Goal: Task Accomplishment & Management: Use online tool/utility

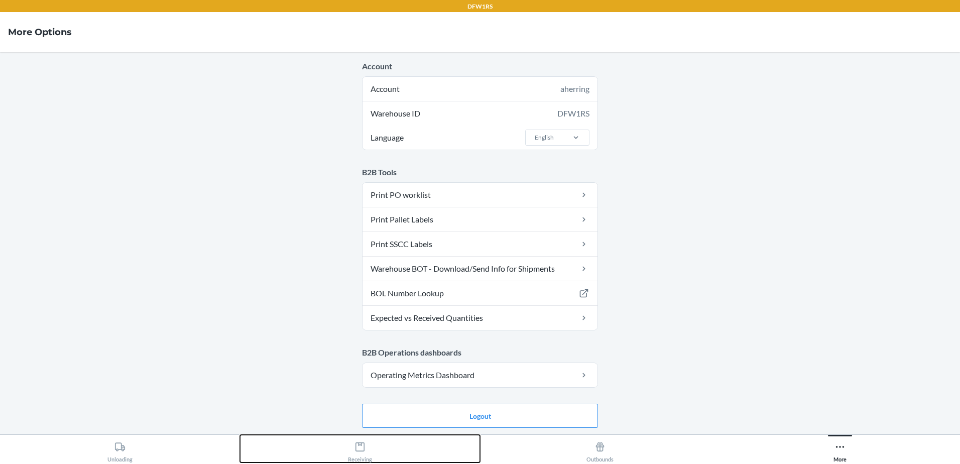
click at [355, 441] on div "Receiving" at bounding box center [360, 449] width 24 height 25
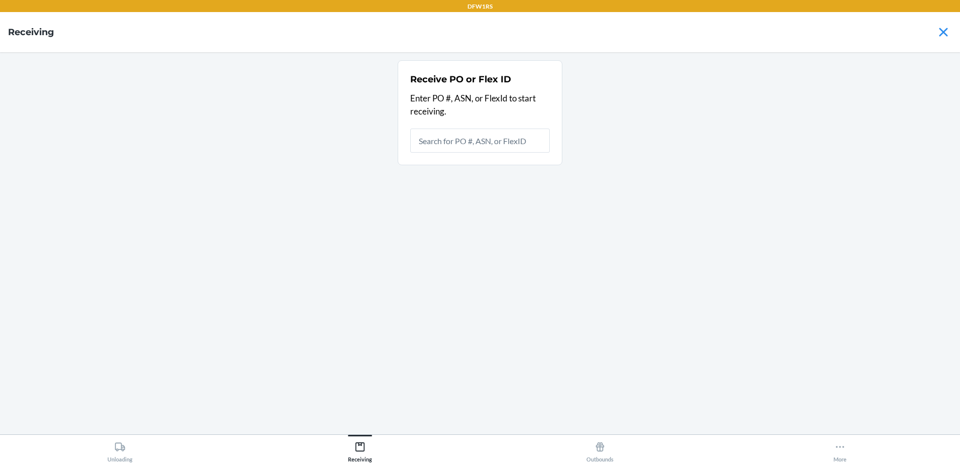
click at [476, 141] on input "text" at bounding box center [480, 140] width 140 height 24
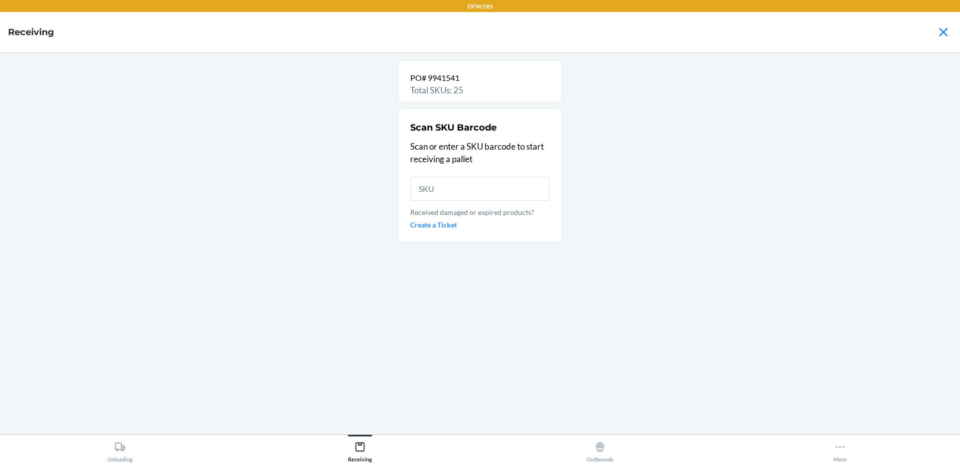
click at [428, 173] on div "Scan SKU Barcode Scan or enter a SKU barcode to start receiving a pallet Receiv…" at bounding box center [480, 175] width 140 height 115
paste input "DB9G6D29ZMK"
type input "DB9G6D29ZMK"
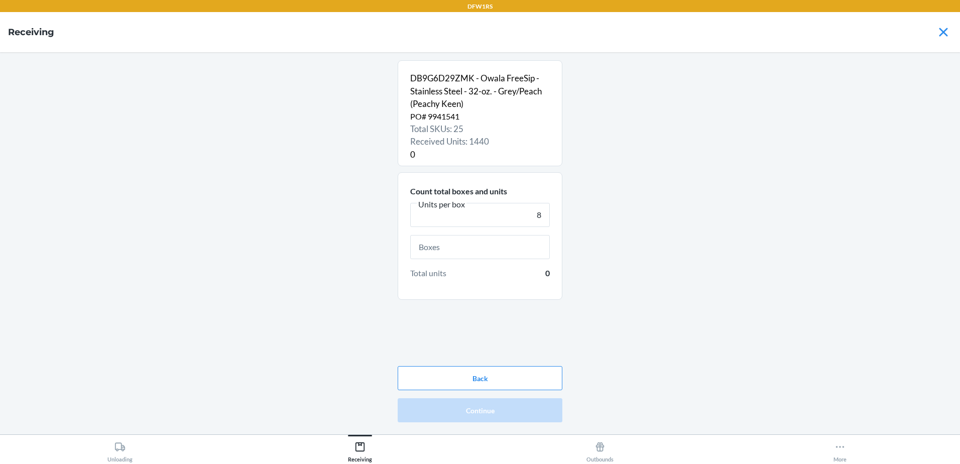
type input "8"
click at [511, 243] on input "text" at bounding box center [480, 247] width 140 height 24
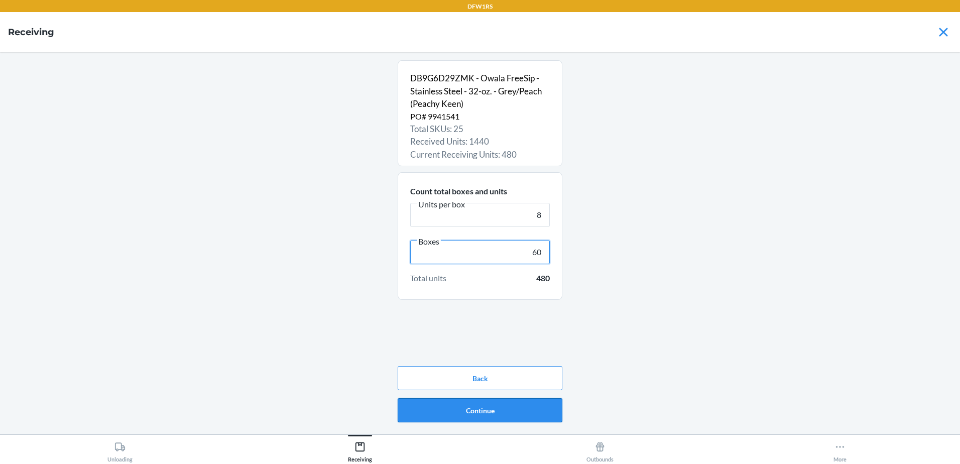
type input "60"
click at [527, 417] on button "Continue" at bounding box center [480, 410] width 165 height 24
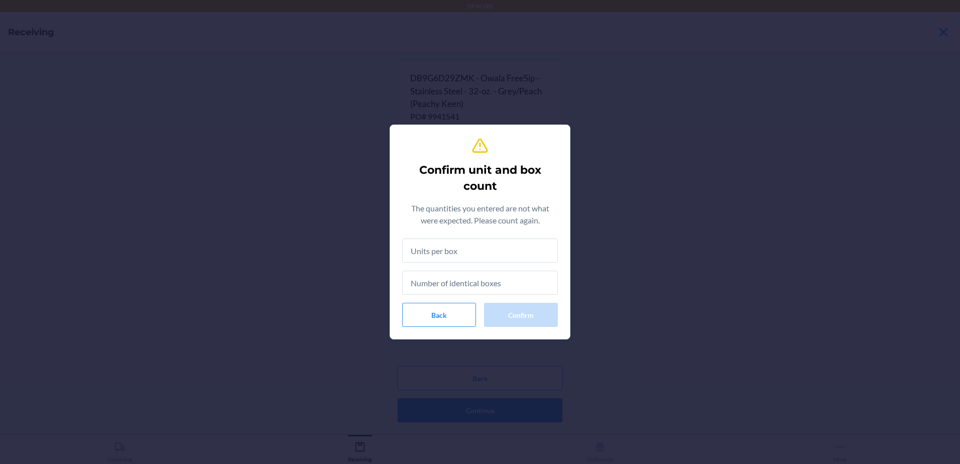
click at [523, 250] on input "text" at bounding box center [480, 250] width 156 height 24
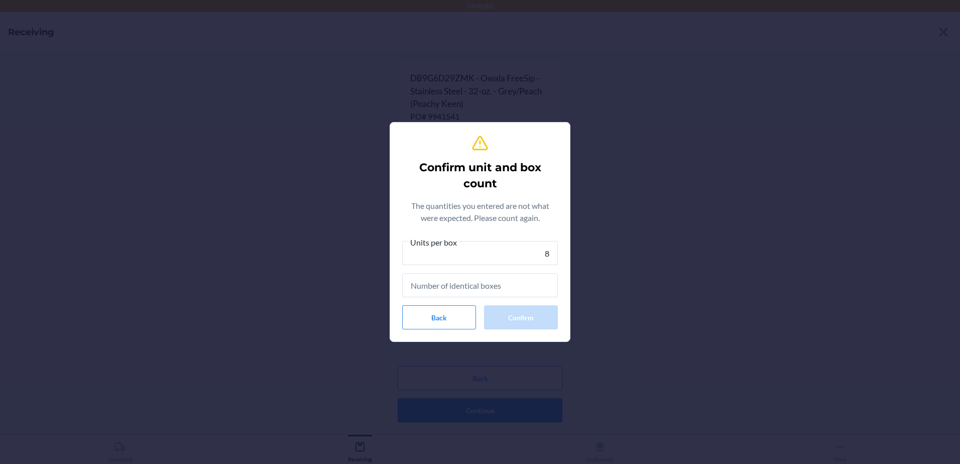
type input "8"
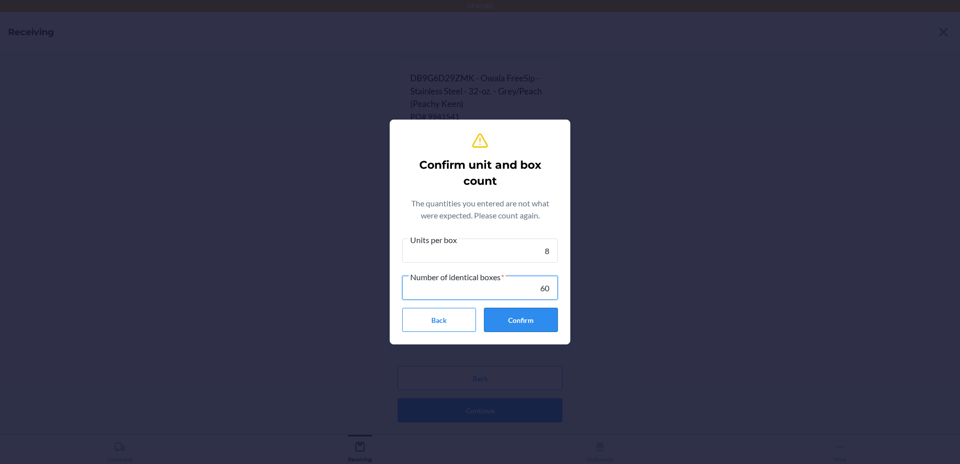
type input "60"
click at [536, 325] on button "Confirm" at bounding box center [521, 320] width 74 height 24
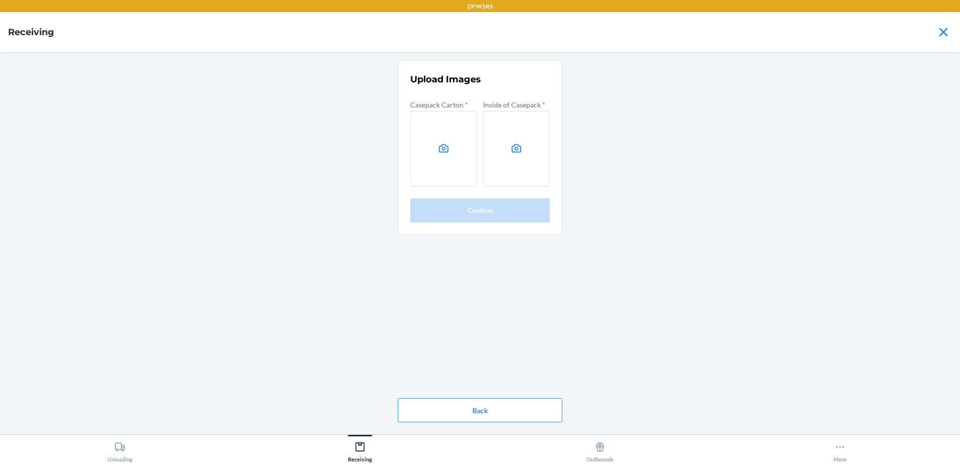
click at [455, 145] on label at bounding box center [443, 148] width 67 height 75
click at [0, 0] on input "file" at bounding box center [0, 0] width 0 height 0
click at [506, 151] on label at bounding box center [516, 148] width 67 height 75
click at [0, 0] on input "file" at bounding box center [0, 0] width 0 height 0
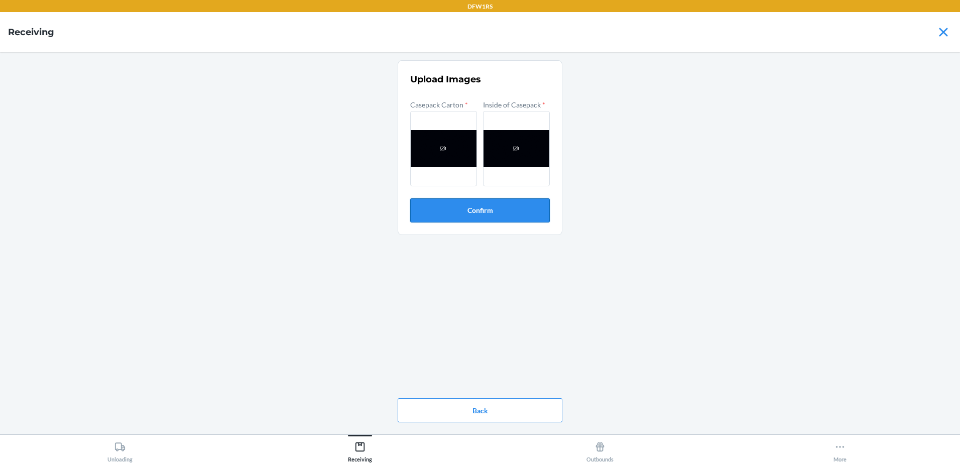
click at [468, 208] on button "Confirm" at bounding box center [480, 210] width 140 height 24
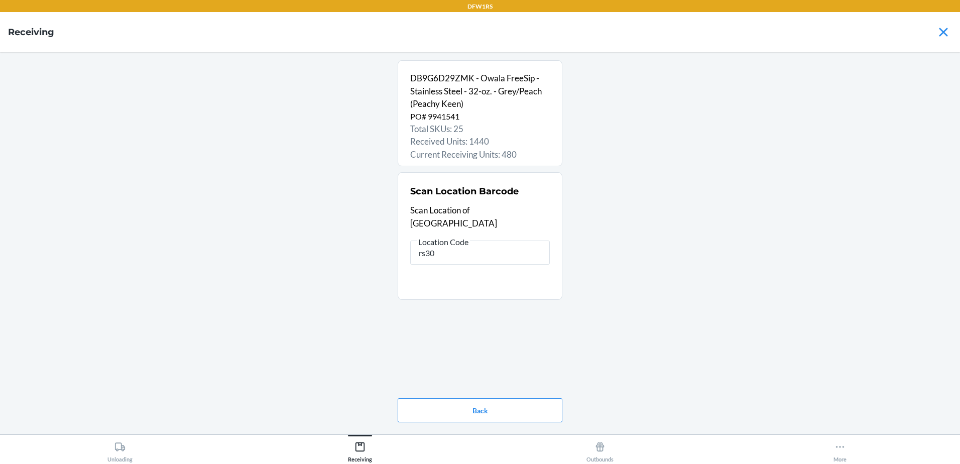
type input "rs307"
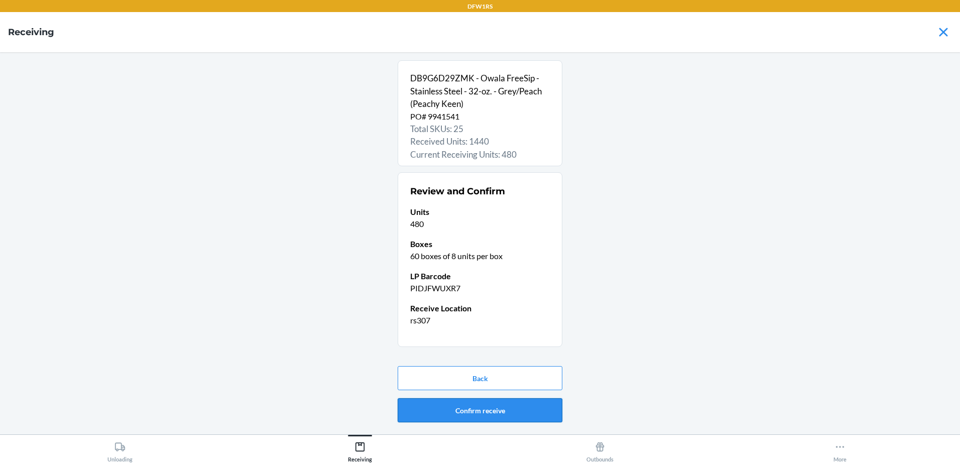
click at [486, 411] on button "Confirm receive" at bounding box center [480, 410] width 165 height 24
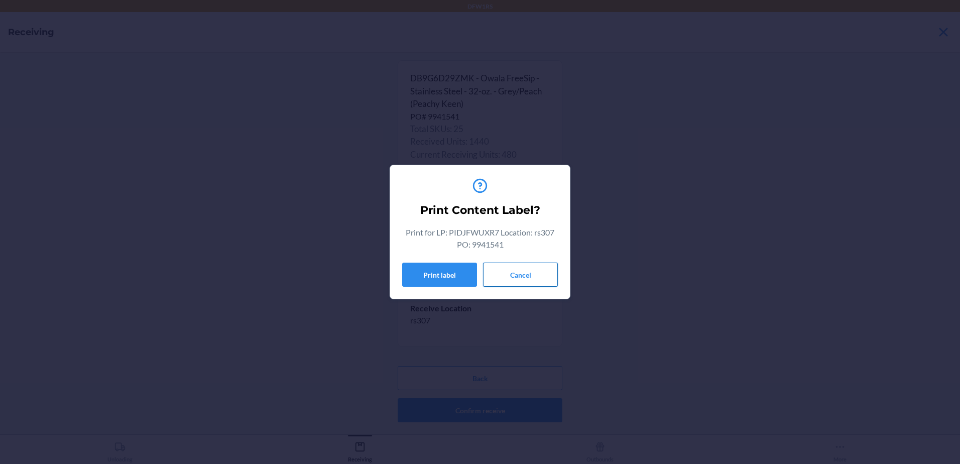
click at [494, 277] on button "Cancel" at bounding box center [520, 274] width 75 height 24
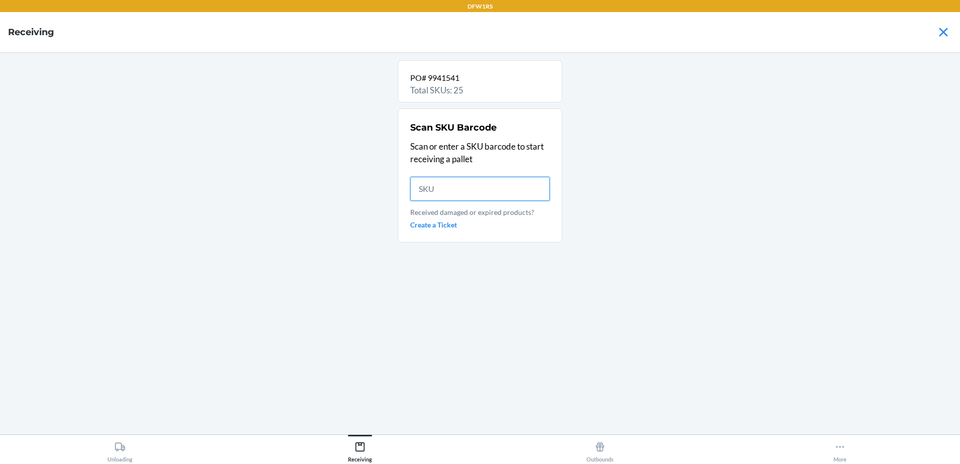
click at [433, 185] on input "text" at bounding box center [480, 189] width 140 height 24
paste input "DB9G6D29ZMK"
type input "DB9G6D29ZMK"
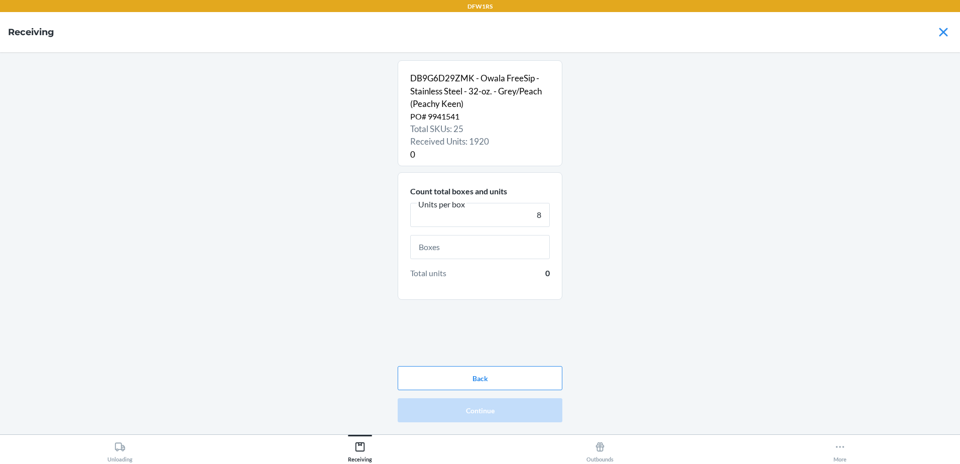
type input "8"
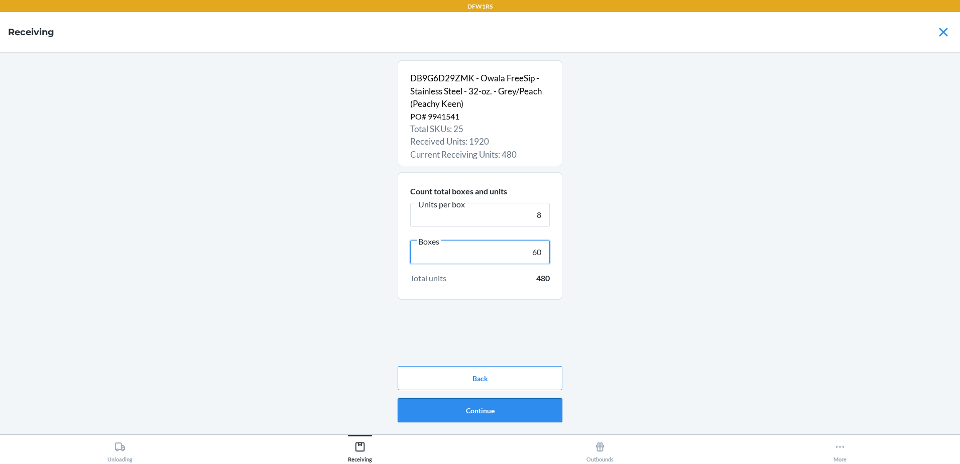
type input "60"
click at [511, 407] on button "Continue" at bounding box center [480, 410] width 165 height 24
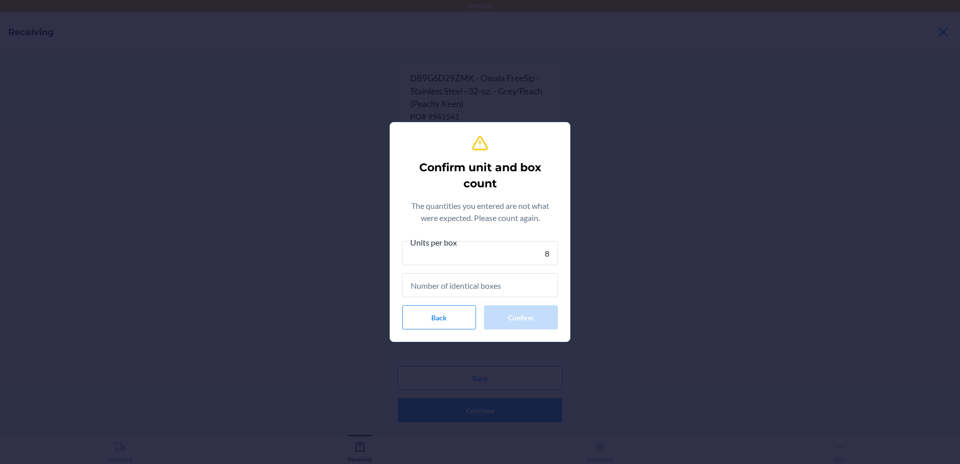
type input "8"
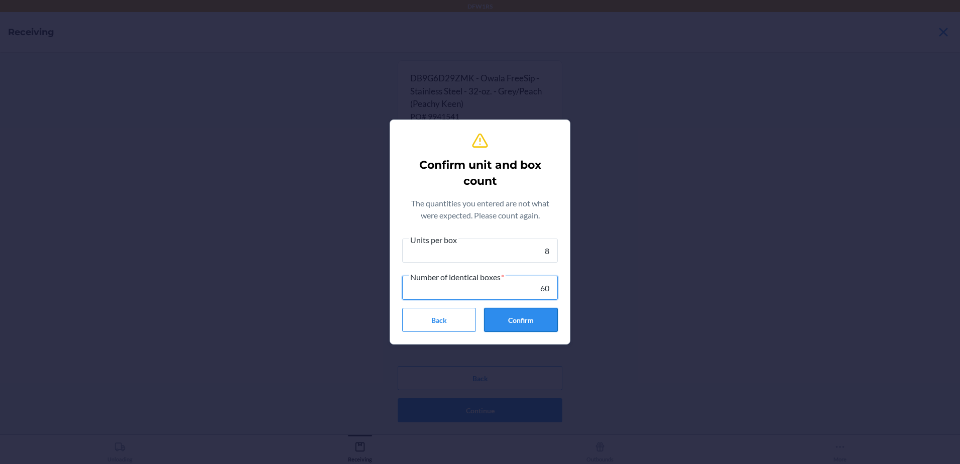
type input "60"
click at [536, 316] on button "Confirm" at bounding box center [521, 320] width 74 height 24
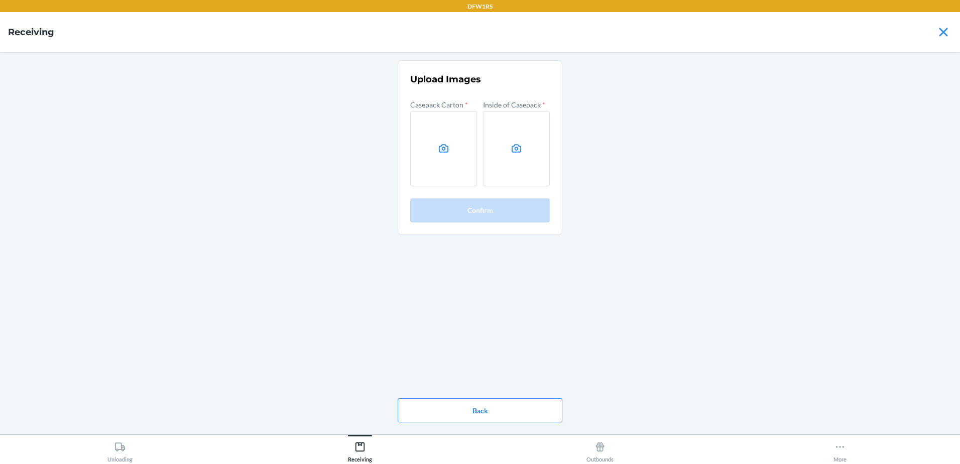
click at [444, 141] on label at bounding box center [443, 148] width 67 height 75
click at [0, 0] on input "file" at bounding box center [0, 0] width 0 height 0
click at [513, 139] on label at bounding box center [516, 148] width 67 height 75
click at [0, 0] on input "file" at bounding box center [0, 0] width 0 height 0
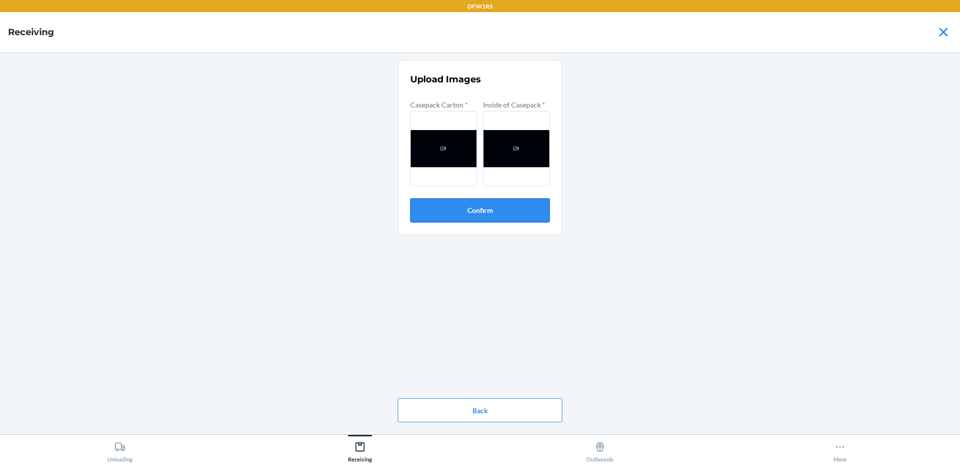
click at [488, 204] on button "Confirm" at bounding box center [480, 210] width 140 height 24
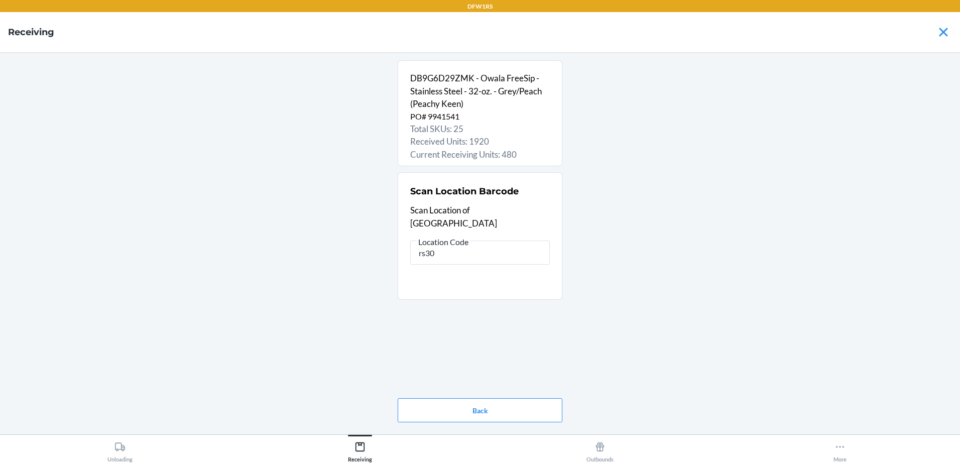
type input "rs307"
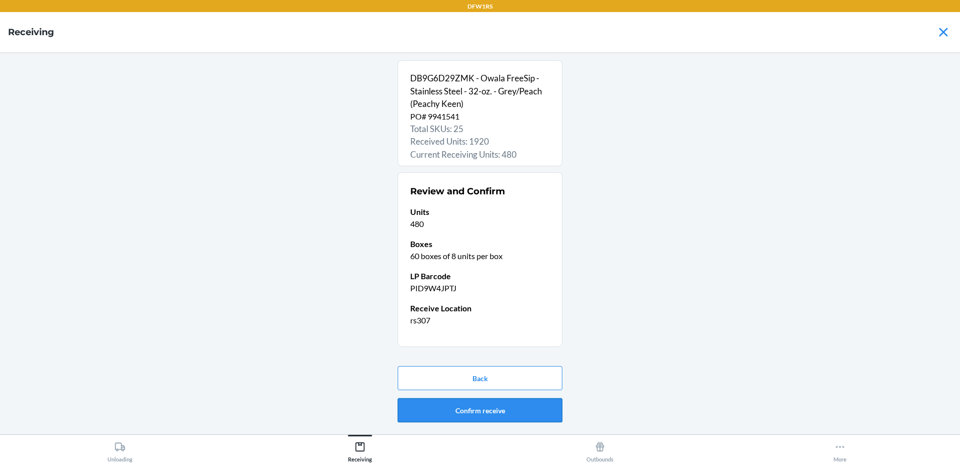
click at [509, 415] on button "Confirm receive" at bounding box center [480, 410] width 165 height 24
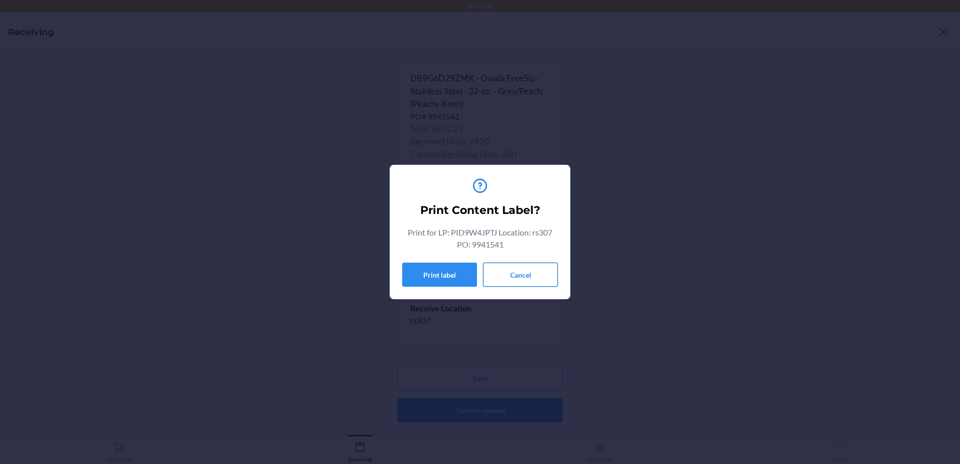
click at [537, 270] on button "Cancel" at bounding box center [520, 274] width 75 height 24
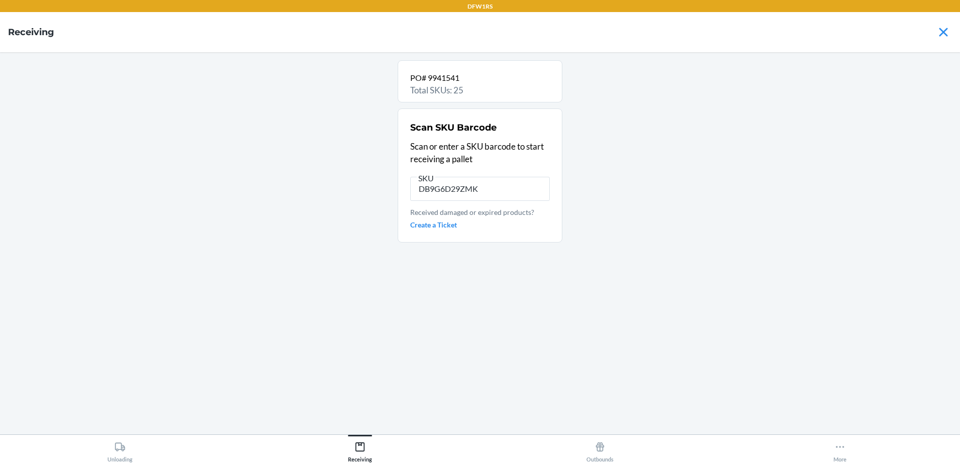
type input "DB9G6D29ZMK"
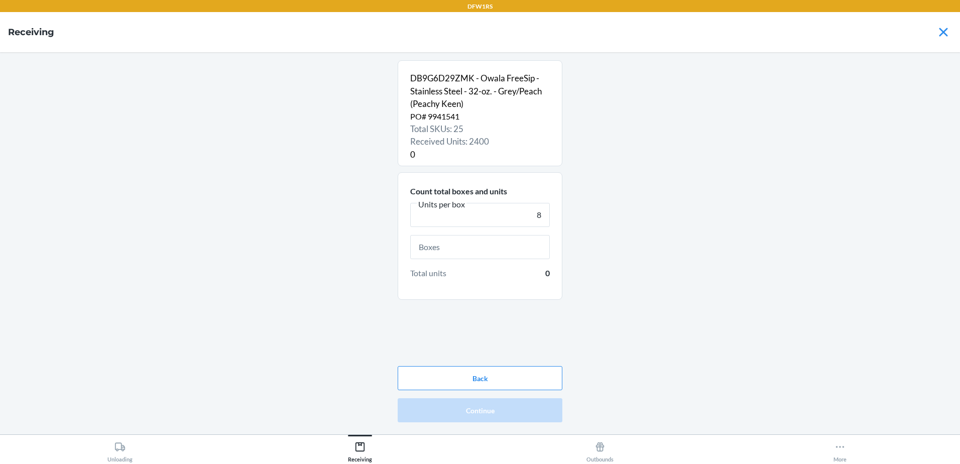
type input "8"
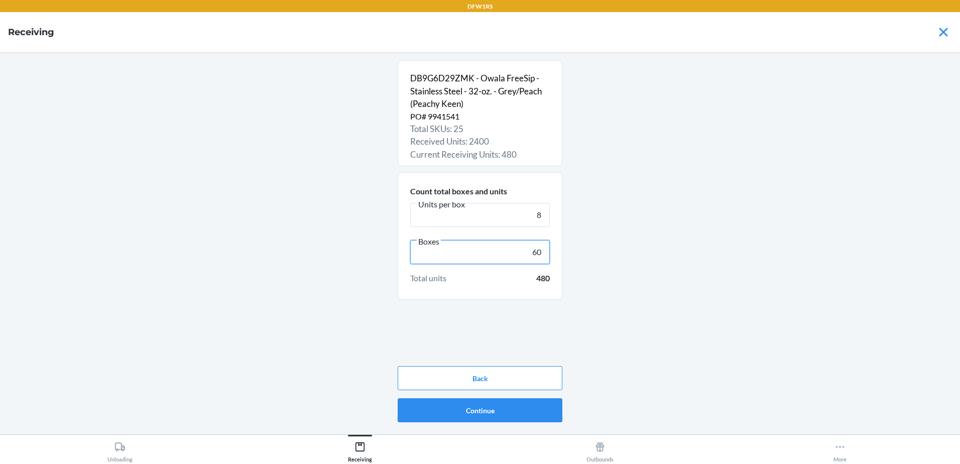
type input "60"
click at [517, 418] on button "Continue" at bounding box center [480, 410] width 165 height 24
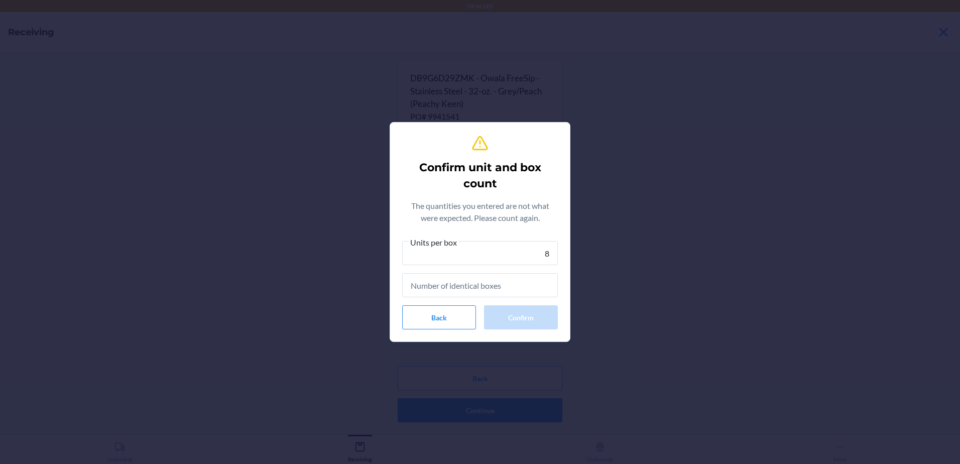
type input "8"
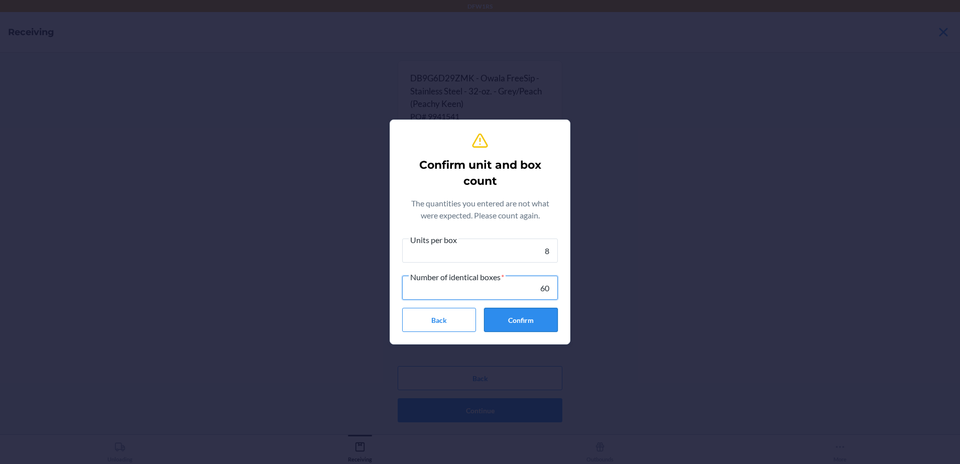
type input "60"
click at [523, 313] on button "Confirm" at bounding box center [521, 320] width 74 height 24
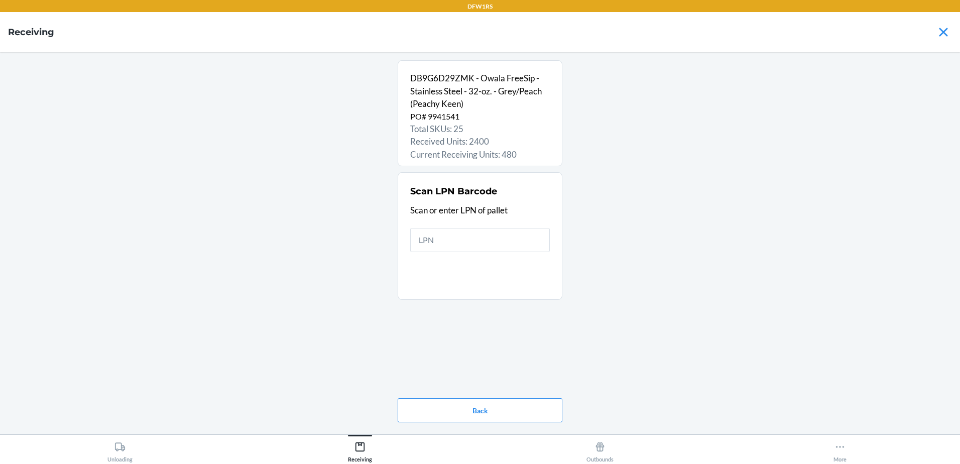
click at [456, 237] on input "text" at bounding box center [480, 240] width 140 height 24
type input "PIDMHKF"
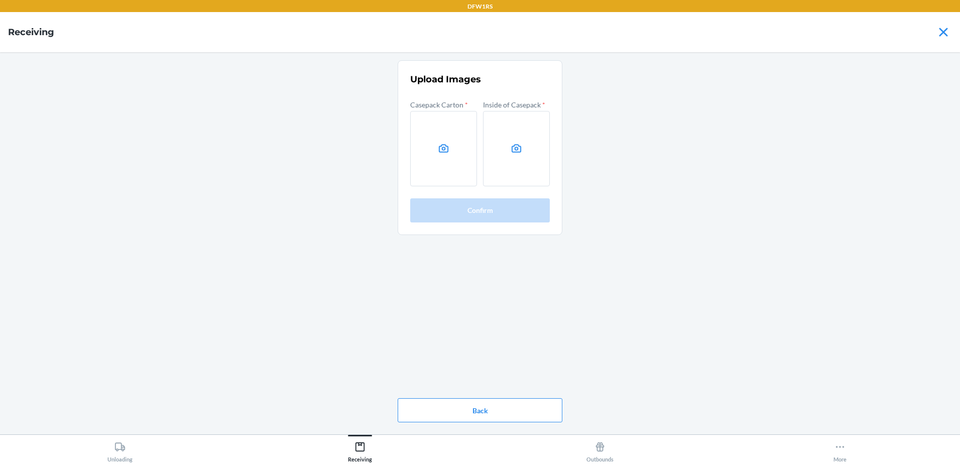
click at [446, 147] on icon at bounding box center [444, 148] width 10 height 8
click at [0, 0] on input "file" at bounding box center [0, 0] width 0 height 0
click at [509, 148] on label at bounding box center [516, 148] width 67 height 75
click at [0, 0] on input "file" at bounding box center [0, 0] width 0 height 0
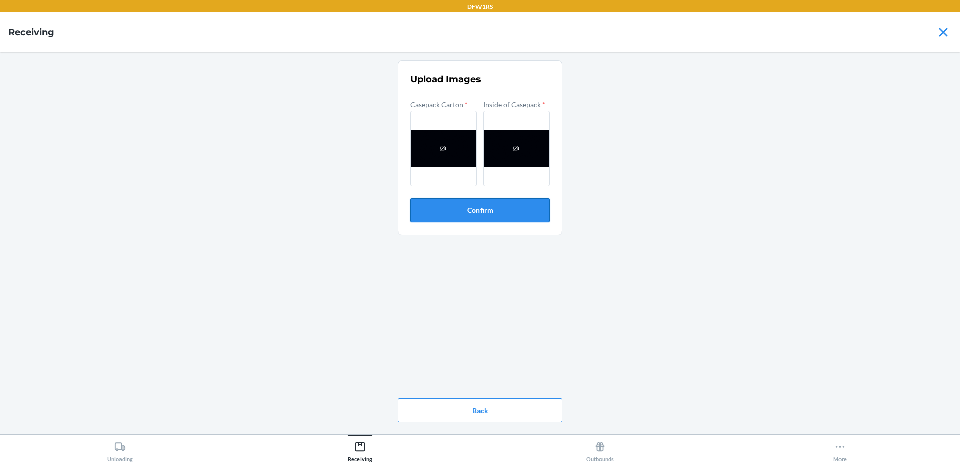
click at [460, 205] on button "Confirm" at bounding box center [480, 210] width 140 height 24
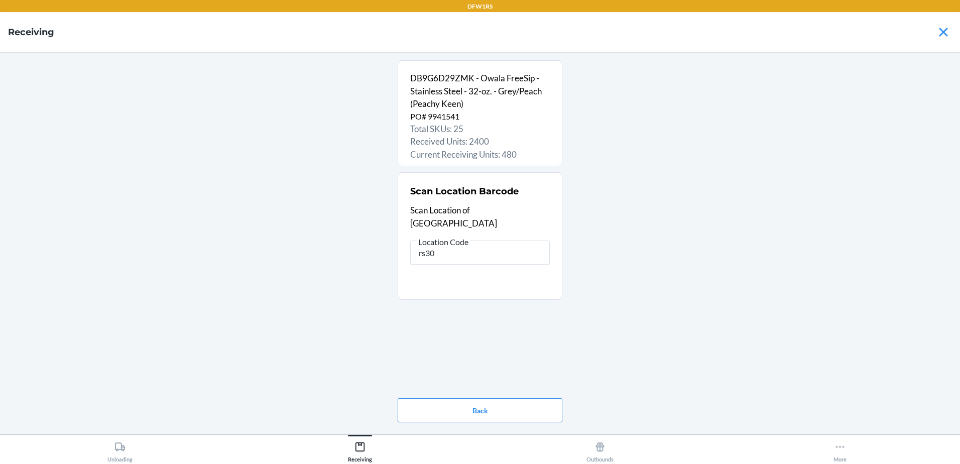
type input "rs307"
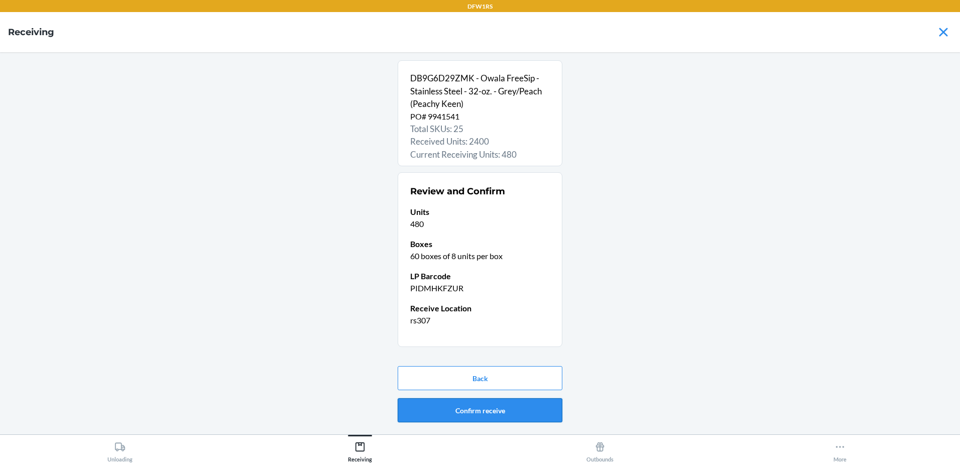
click at [531, 404] on button "Confirm receive" at bounding box center [480, 410] width 165 height 24
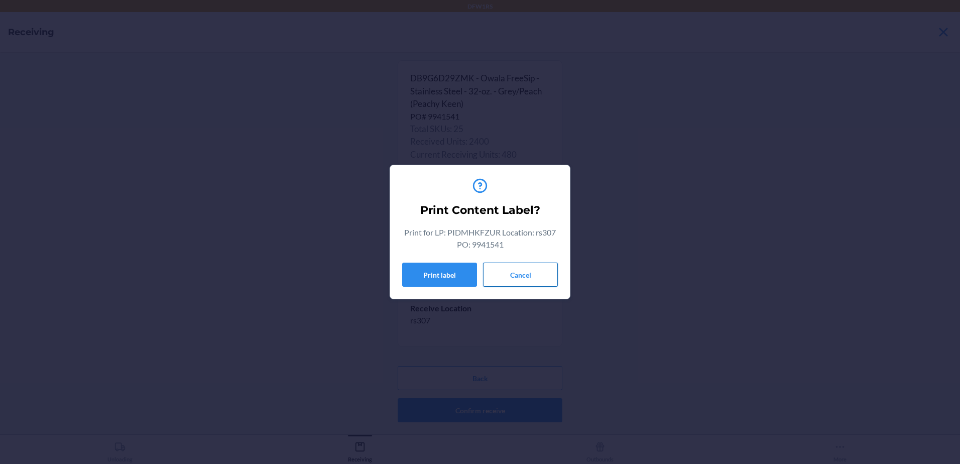
click at [524, 283] on button "Cancel" at bounding box center [520, 274] width 75 height 24
